Goal: Entertainment & Leisure: Consume media (video, audio)

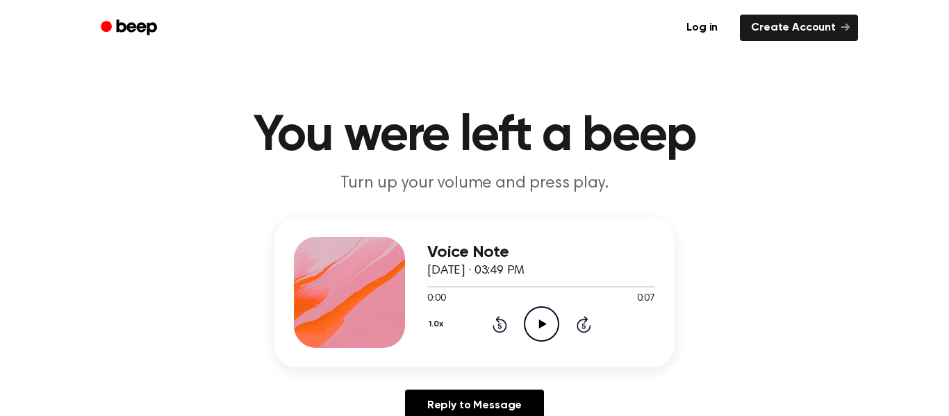
click at [550, 325] on icon "Play Audio" at bounding box center [541, 324] width 35 height 35
click at [549, 318] on icon "Play Audio" at bounding box center [541, 324] width 35 height 35
click at [548, 318] on icon "Play Audio" at bounding box center [541, 324] width 35 height 35
click at [590, 263] on div "Voice Note [DATE] · 03:49 PM" at bounding box center [541, 262] width 228 height 38
click at [541, 335] on icon "Play Audio" at bounding box center [541, 324] width 35 height 35
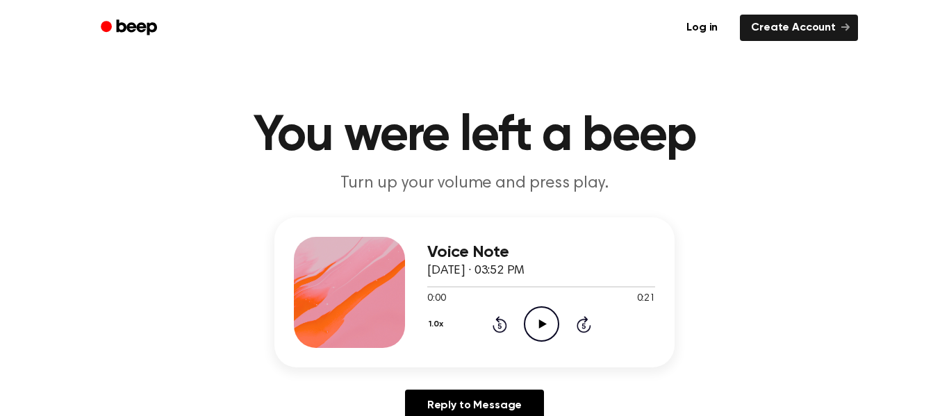
click at [549, 323] on icon "Play Audio" at bounding box center [541, 324] width 35 height 35
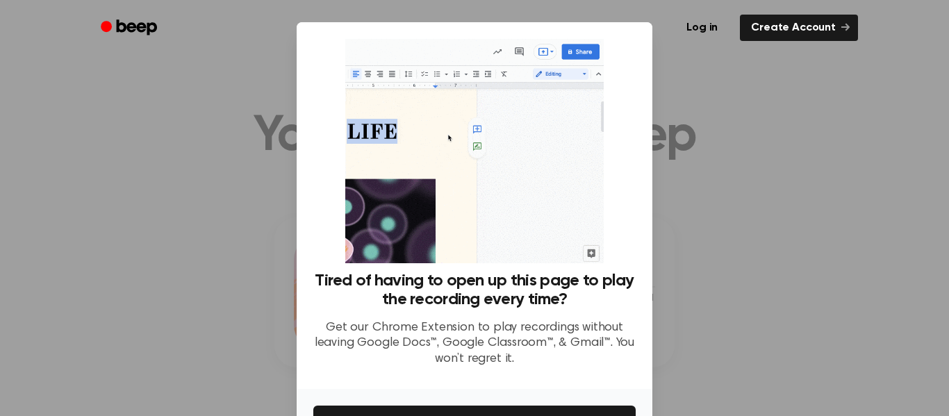
click at [220, 249] on div at bounding box center [474, 208] width 949 height 416
